Goal: Find specific page/section: Find specific page/section

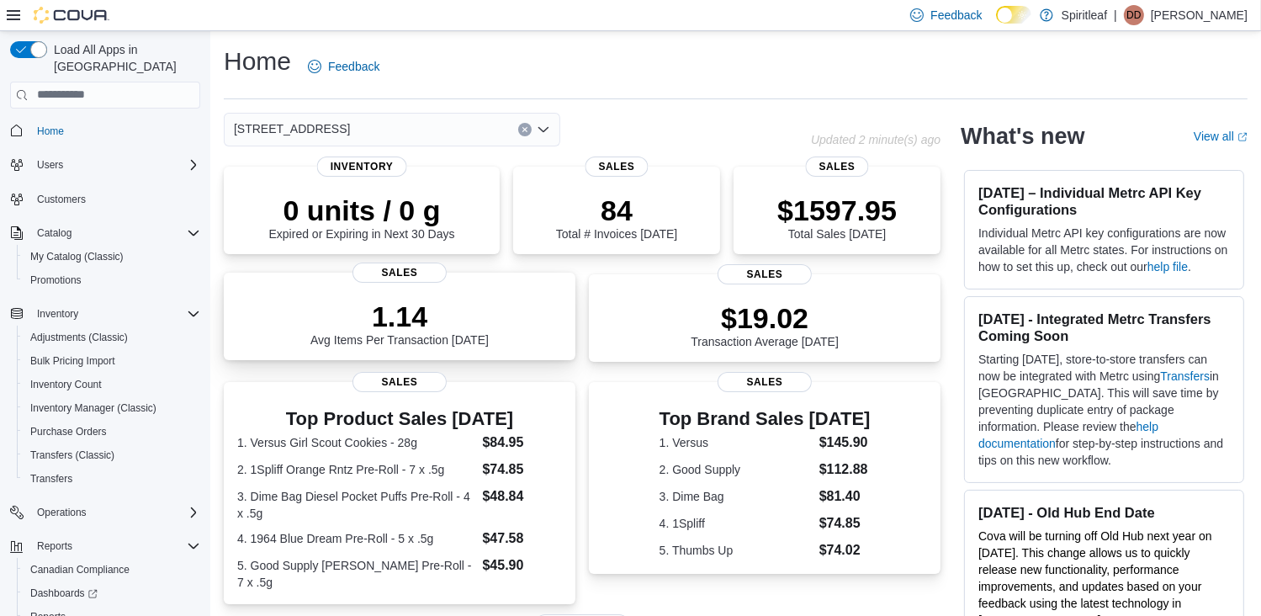
click at [443, 276] on span "Sales" at bounding box center [399, 272] width 94 height 20
